Goal: Transaction & Acquisition: Purchase product/service

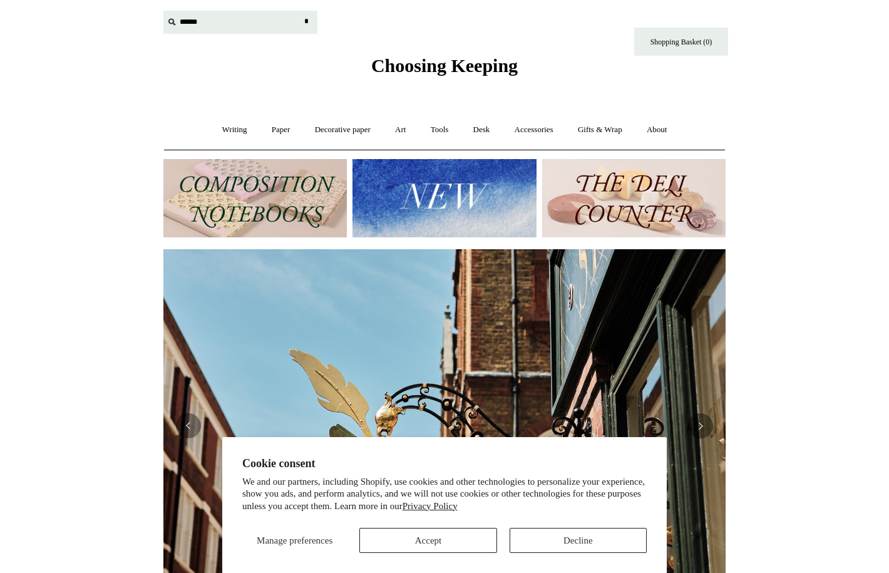
click at [192, 23] on input "text" at bounding box center [240, 22] width 154 height 23
type input "******"
click at [300, 11] on input "*" at bounding box center [306, 22] width 13 height 22
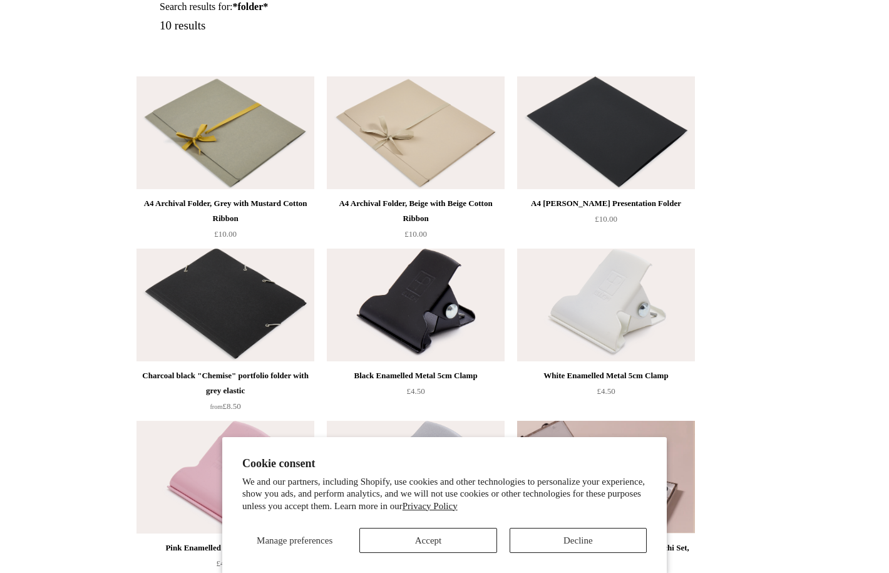
scroll to position [188, 0]
click at [416, 163] on img at bounding box center [416, 132] width 178 height 113
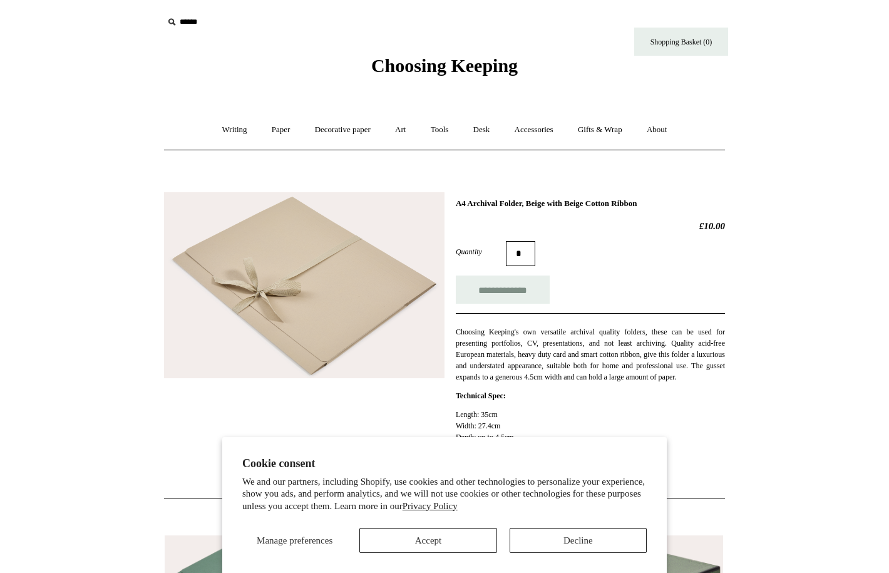
click at [264, 235] on img at bounding box center [304, 285] width 281 height 187
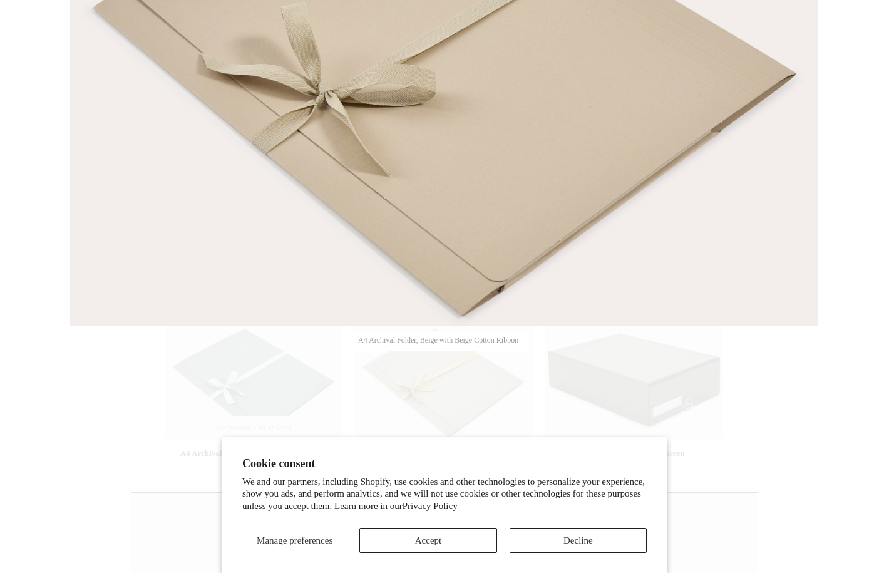
scroll to position [250, 0]
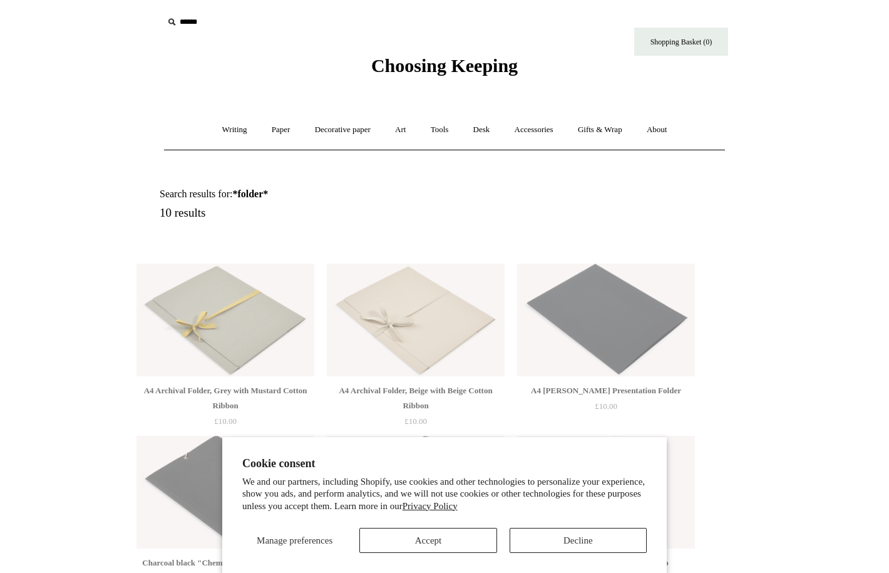
scroll to position [188, 0]
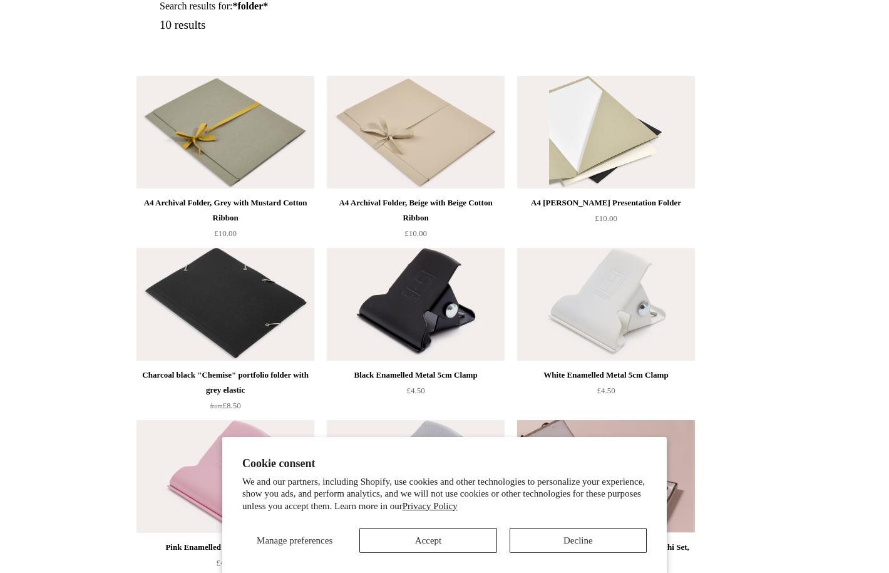
click at [605, 142] on img at bounding box center [606, 132] width 178 height 113
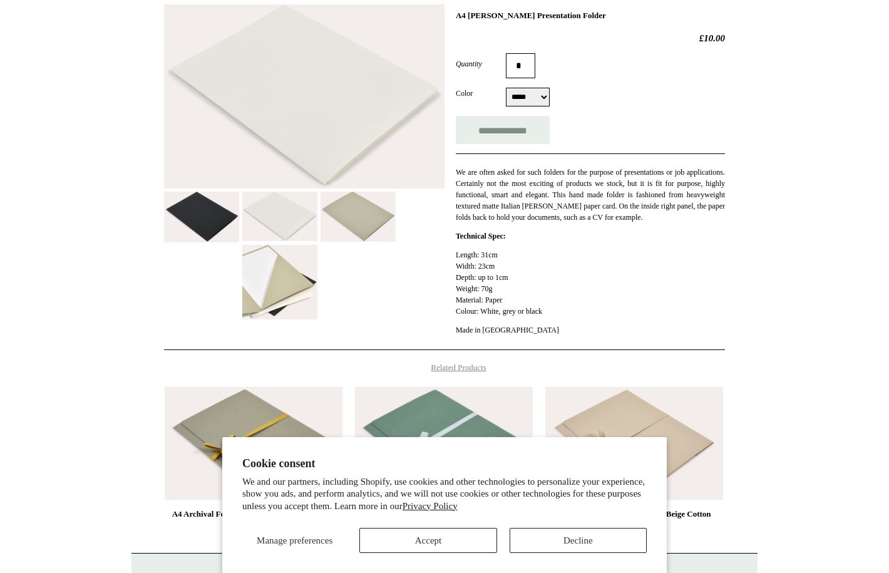
scroll to position [125, 0]
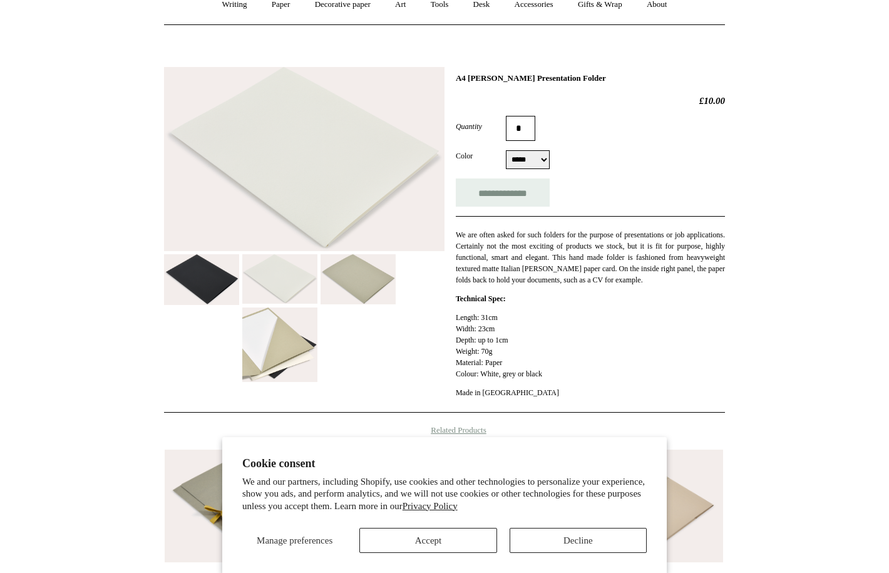
click at [198, 283] on img at bounding box center [201, 279] width 75 height 51
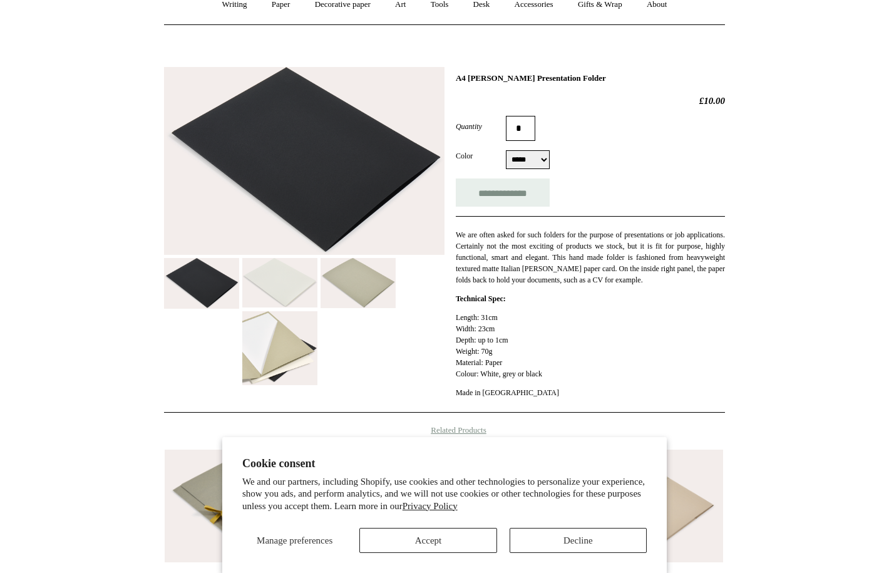
click at [279, 294] on img at bounding box center [279, 282] width 75 height 49
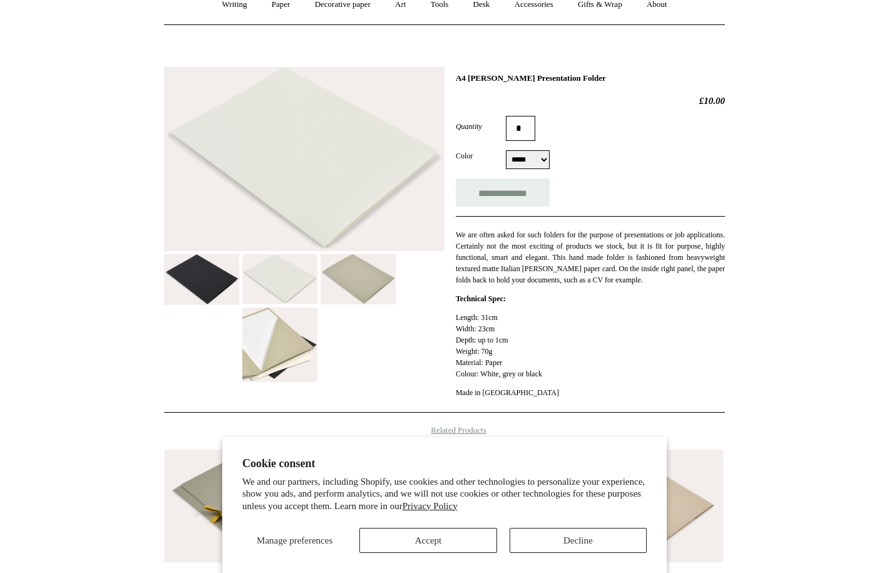
click at [356, 286] on img at bounding box center [358, 279] width 75 height 50
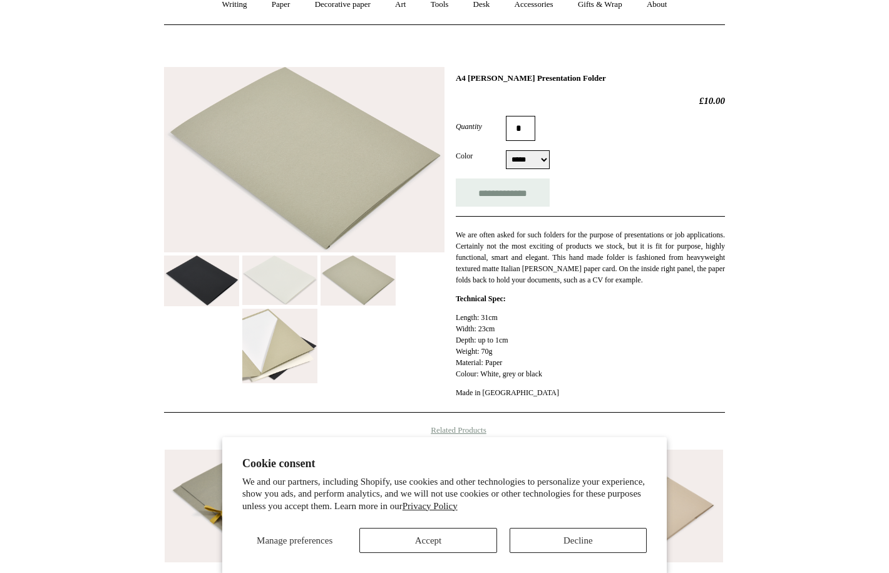
click at [205, 296] on img at bounding box center [201, 280] width 75 height 51
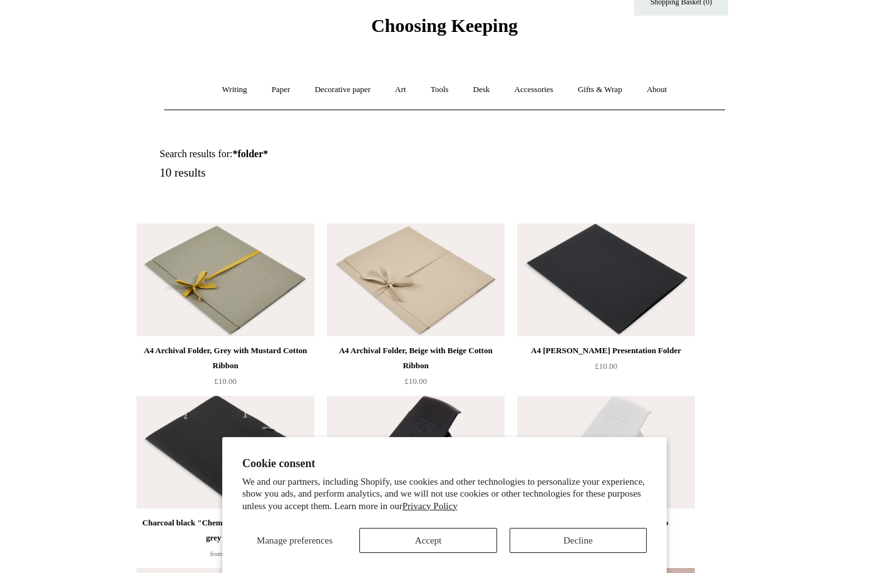
scroll to position [63, 0]
